Goal: Task Accomplishment & Management: Use online tool/utility

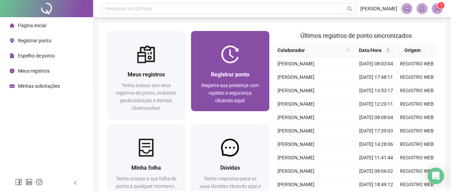
click at [230, 60] on img at bounding box center [230, 55] width 18 height 18
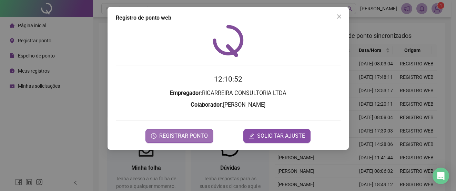
click at [199, 135] on span "REGISTRAR PONTO" at bounding box center [183, 136] width 49 height 8
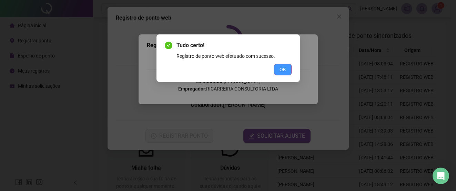
click at [281, 75] on button "OK" at bounding box center [283, 69] width 18 height 11
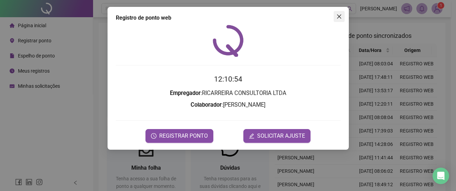
click at [341, 17] on icon "close" at bounding box center [340, 17] width 6 height 6
